Goal: Task Accomplishment & Management: Use online tool/utility

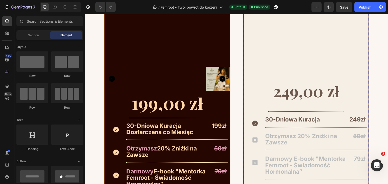
scroll to position [2006, 0]
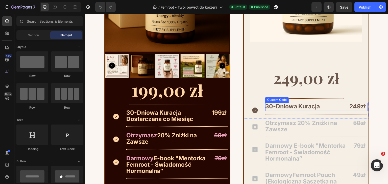
click at [298, 107] on span "30-Dniowa Kuracja" at bounding box center [292, 106] width 55 height 6
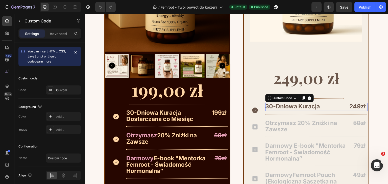
click at [298, 107] on span "30-Dniowa Kuracja" at bounding box center [292, 106] width 55 height 6
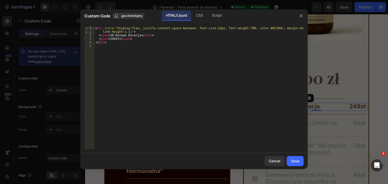
type textarea "<span>30-Dniowa Kuracja</span>"
click at [129, 35] on div "< div style = "display:flex; justify-content:space-between; font-size:23px; fon…" at bounding box center [198, 92] width 209 height 133
click at [135, 34] on div "< div style = "display:flex; justify-content:space-between; font-size:23px; fon…" at bounding box center [198, 87] width 209 height 123
drag, startPoint x: 137, startPoint y: 35, endPoint x: 109, endPoint y: 34, distance: 28.3
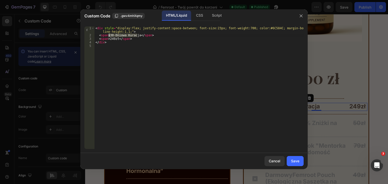
click at [109, 34] on div "< div style = "display:flex; justify-content:space-between; font-size:23px; fon…" at bounding box center [198, 92] width 209 height 133
click at [300, 13] on button "button" at bounding box center [301, 16] width 8 height 8
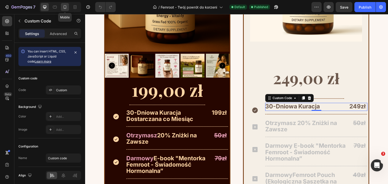
click at [64, 7] on icon at bounding box center [64, 7] width 5 height 5
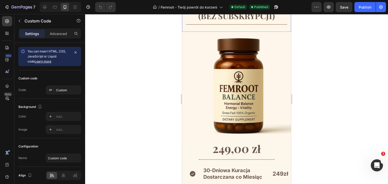
scroll to position [2731, 0]
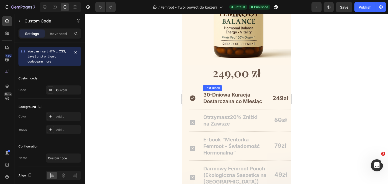
click at [231, 99] on p "30-Dniowa Kuracja Dostarczana co Miesiąc" at bounding box center [236, 98] width 66 height 13
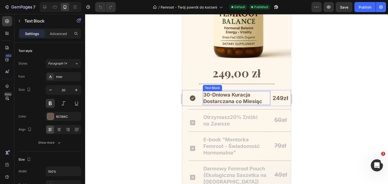
click at [231, 99] on p "30-Dniowa Kuracja Dostarczana co Miesiąc" at bounding box center [236, 98] width 66 height 13
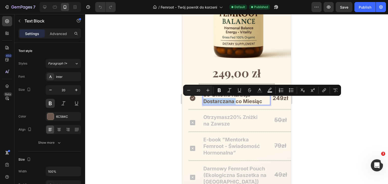
click at [232, 100] on p "30-Dniowa Kuracja Dostarczana co Miesiąc" at bounding box center [236, 98] width 66 height 13
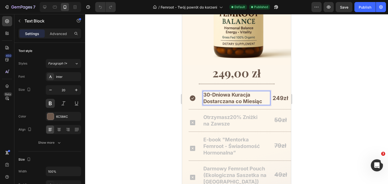
click at [259, 100] on p "30-Dniowa Kuracja Dostarczana co Miesiąc" at bounding box center [236, 98] width 66 height 13
drag, startPoint x: 260, startPoint y: 101, endPoint x: 203, endPoint y: 101, distance: 57.3
click at [203, 101] on p "30-Dniowa Kuracja Dostarczana co Miesiąc" at bounding box center [236, 98] width 66 height 13
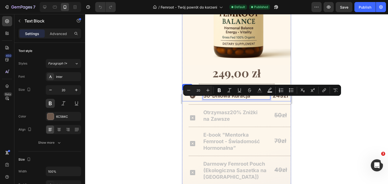
scroll to position [2734, 0]
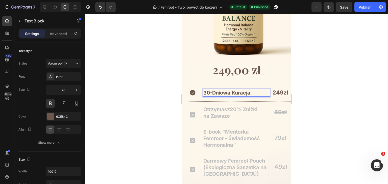
click at [364, 9] on div "Publish" at bounding box center [364, 7] width 13 height 5
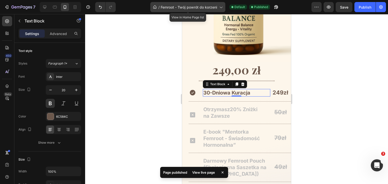
click at [210, 5] on span "Femroot - Twój powrót do korzeni" at bounding box center [188, 7] width 57 height 5
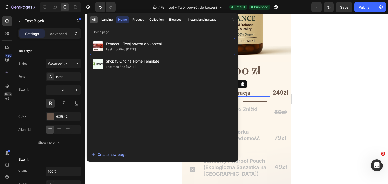
click at [96, 20] on button "All" at bounding box center [94, 19] width 8 height 7
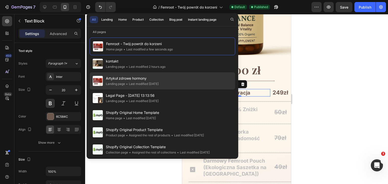
click at [142, 78] on span "Artykuł zdrowe hormony" at bounding box center [132, 78] width 53 height 6
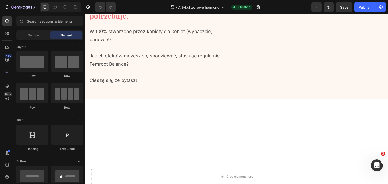
scroll to position [1511, 0]
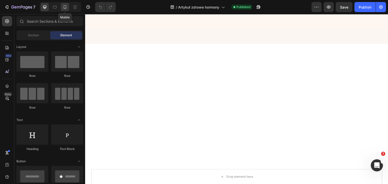
click at [64, 7] on icon at bounding box center [65, 7] width 3 height 4
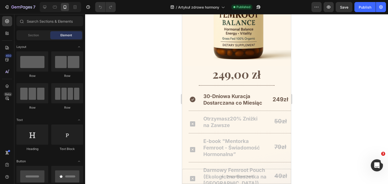
scroll to position [4153, 0]
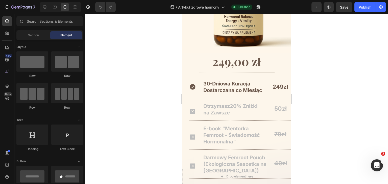
drag, startPoint x: 289, startPoint y: 67, endPoint x: 473, endPoint y: 165, distance: 208.6
click at [241, 94] on p "30-Dniowa Kuracja Dostarczana co Miesiąc" at bounding box center [236, 86] width 66 height 13
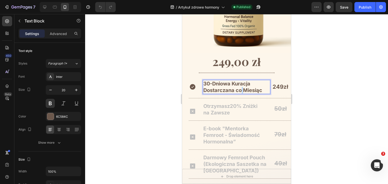
click at [241, 94] on p "30-Dniowa Kuracja Dostarczana co Miesiąc" at bounding box center [236, 86] width 66 height 13
drag, startPoint x: 262, startPoint y: 100, endPoint x: 205, endPoint y: 102, distance: 56.8
click at [203, 94] on p "30-Dniowa Kuracja Dostarczana co Miesiąc" at bounding box center [236, 86] width 66 height 13
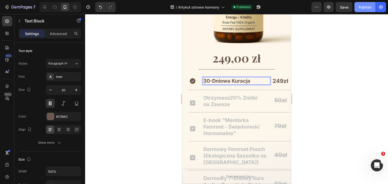
click at [365, 6] on div "Publish" at bounding box center [364, 7] width 13 height 5
